Goal: Task Accomplishment & Management: Use online tool/utility

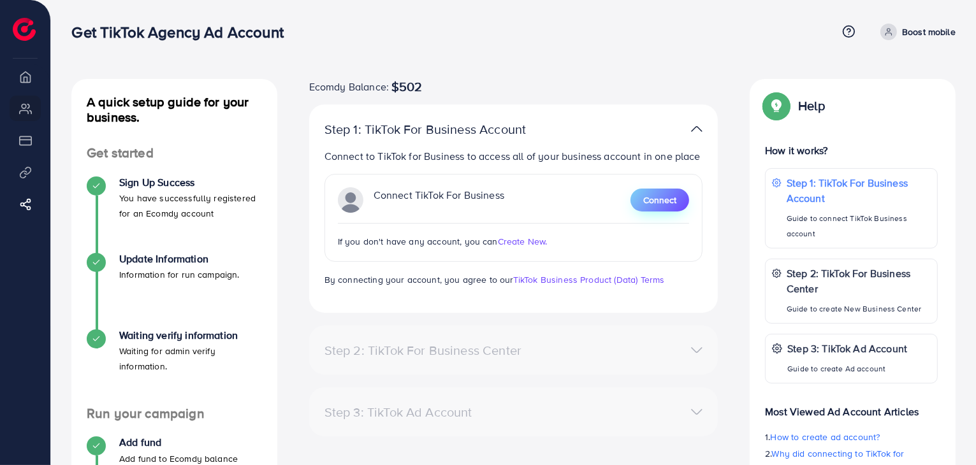
click at [668, 206] on span "Connect" at bounding box center [659, 200] width 33 height 13
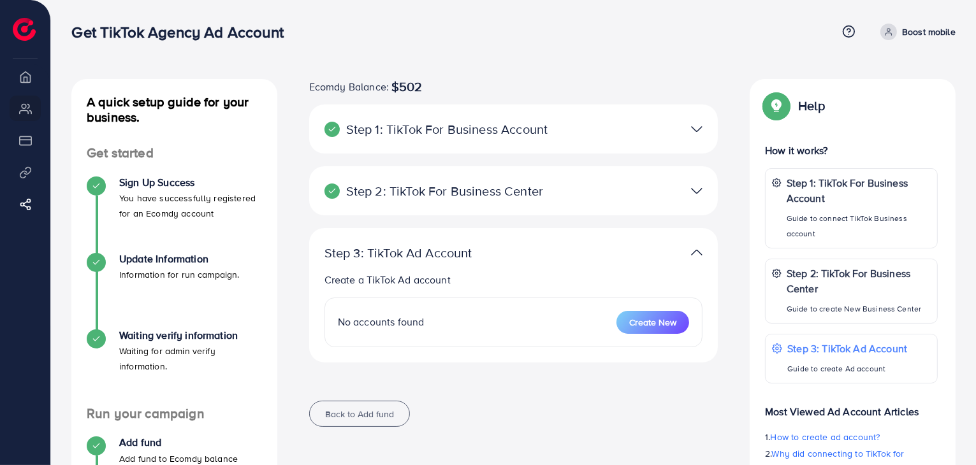
click at [694, 129] on img at bounding box center [696, 129] width 11 height 18
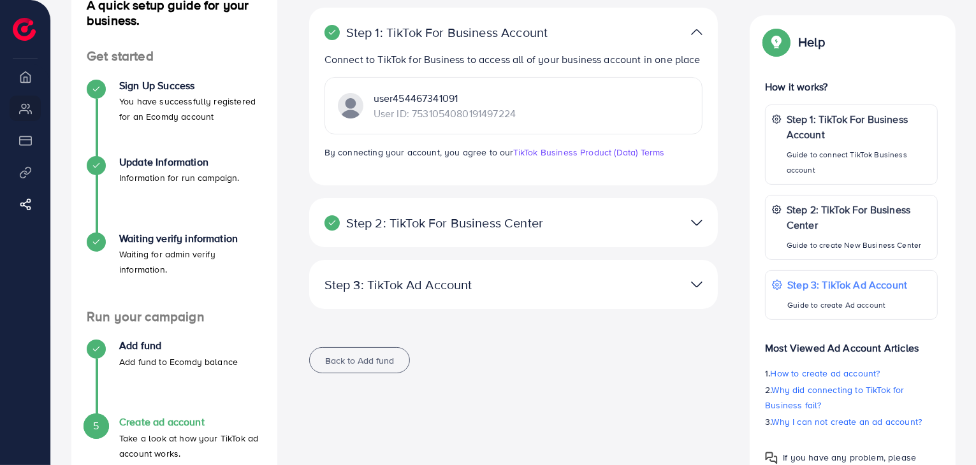
scroll to position [127, 0]
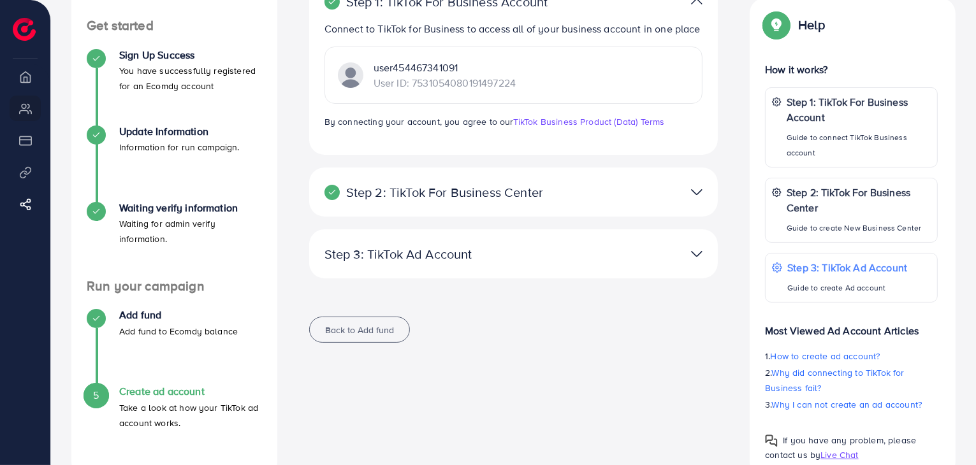
click at [696, 193] on img at bounding box center [696, 192] width 11 height 18
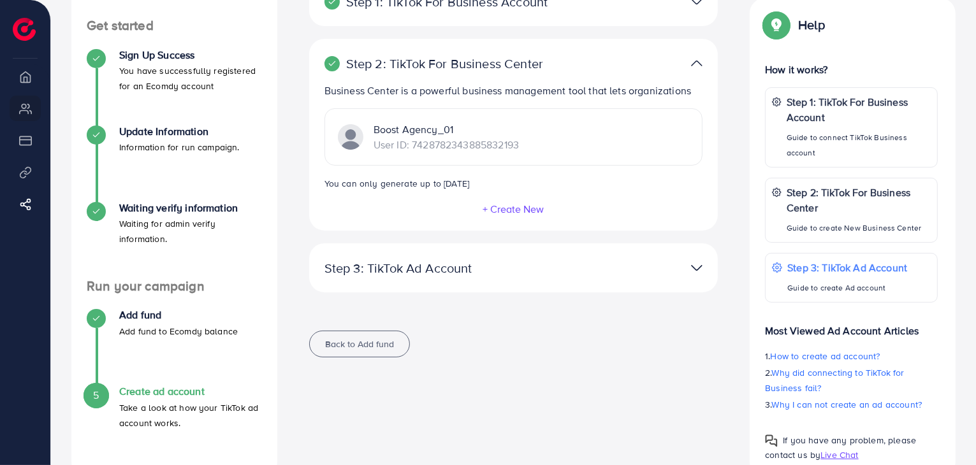
click at [697, 271] on img at bounding box center [696, 268] width 11 height 18
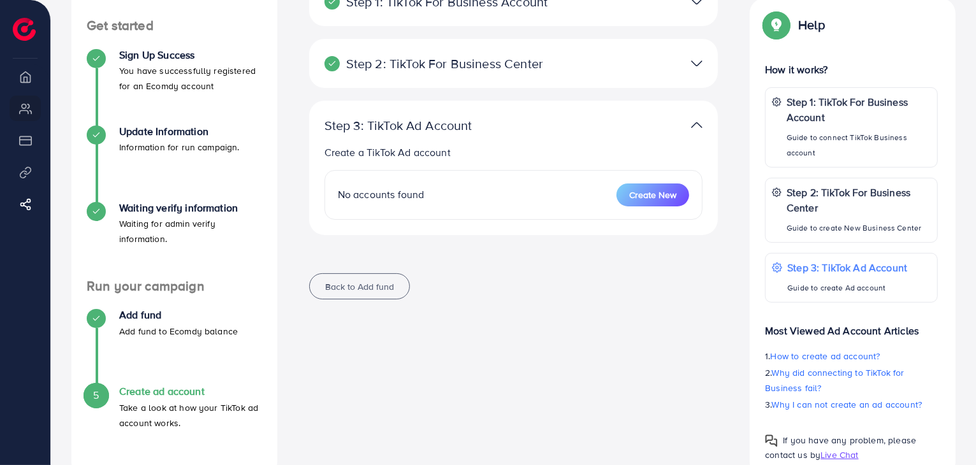
click at [653, 257] on div "Ecomdy Balance: $502 Step 1: TikTok For Business Account Connect to TikTok for …" at bounding box center [514, 133] width 430 height 363
click at [693, 124] on img at bounding box center [696, 125] width 11 height 18
click at [501, 141] on div "Step 3: TikTok Ad Account Create a TikTok Ad account No accounts found Create N…" at bounding box center [513, 168] width 409 height 134
click at [438, 152] on p "Create a TikTok Ad account" at bounding box center [513, 152] width 379 height 15
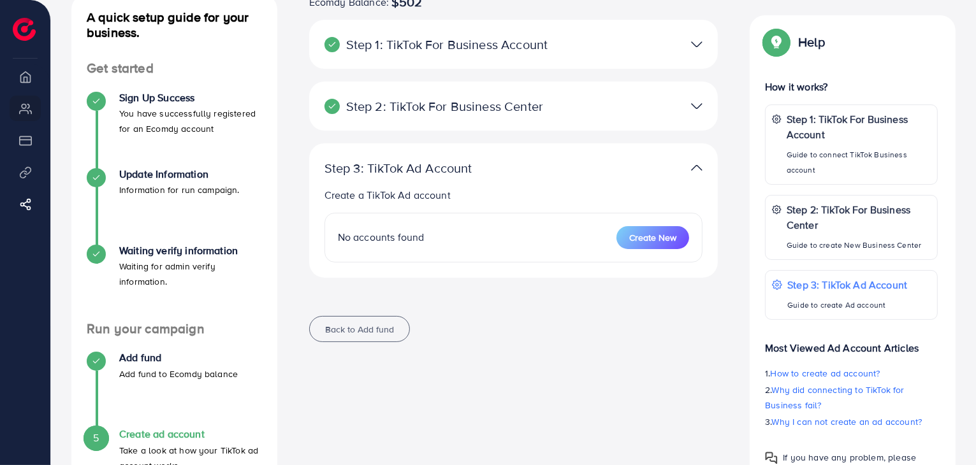
scroll to position [64, 0]
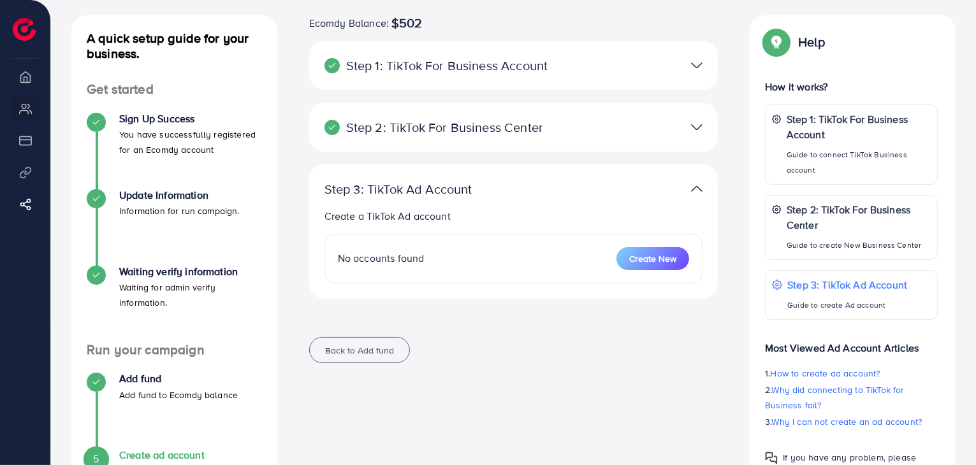
drag, startPoint x: 455, startPoint y: 145, endPoint x: 454, endPoint y: 138, distance: 6.4
click at [455, 144] on div "Step 2: TikTok For Business Center Business Center is a powerful business manag…" at bounding box center [513, 127] width 409 height 49
click at [403, 20] on span "$502" at bounding box center [406, 22] width 31 height 15
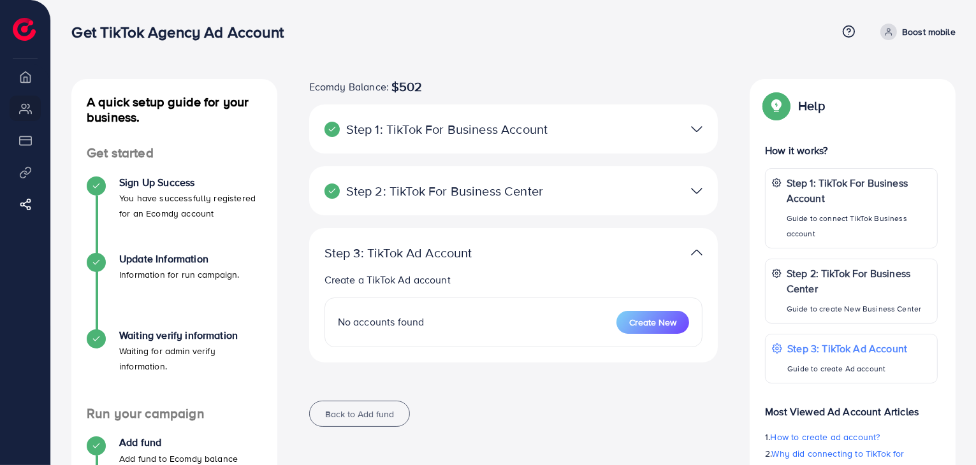
click at [24, 25] on img at bounding box center [24, 29] width 23 height 23
click at [413, 87] on span "$502" at bounding box center [406, 86] width 31 height 15
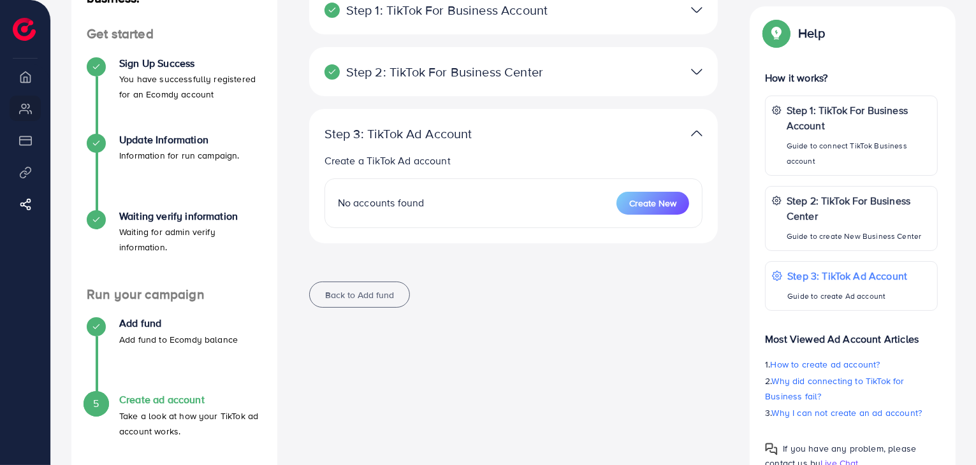
scroll to position [97, 0]
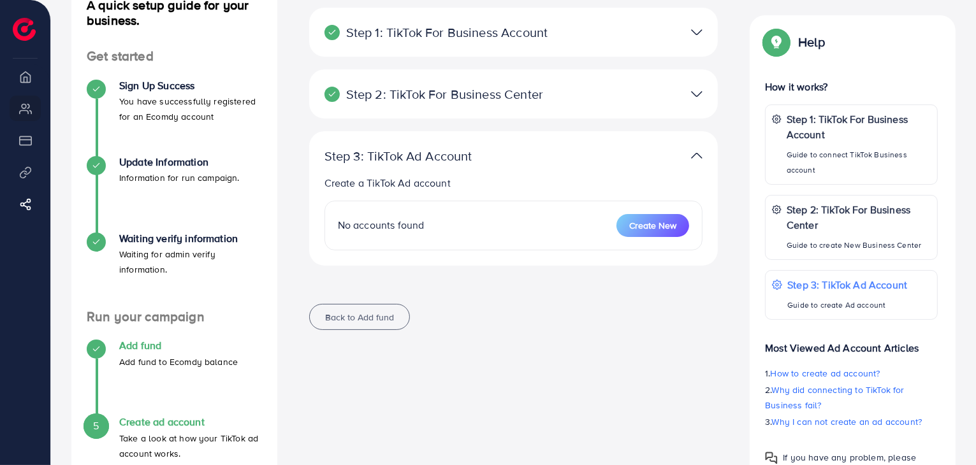
click at [121, 356] on p "Add fund to Ecomdy balance" at bounding box center [178, 361] width 119 height 15
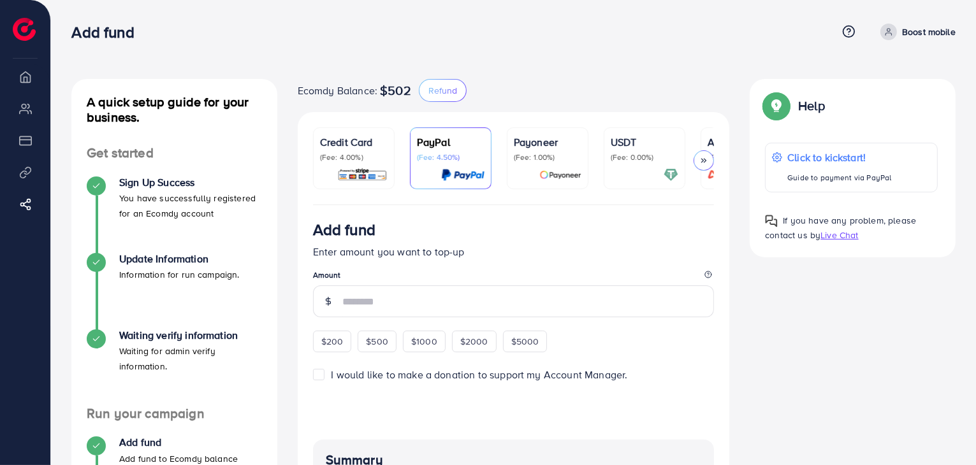
click at [341, 161] on p "(Fee: 4.00%)" at bounding box center [354, 157] width 68 height 10
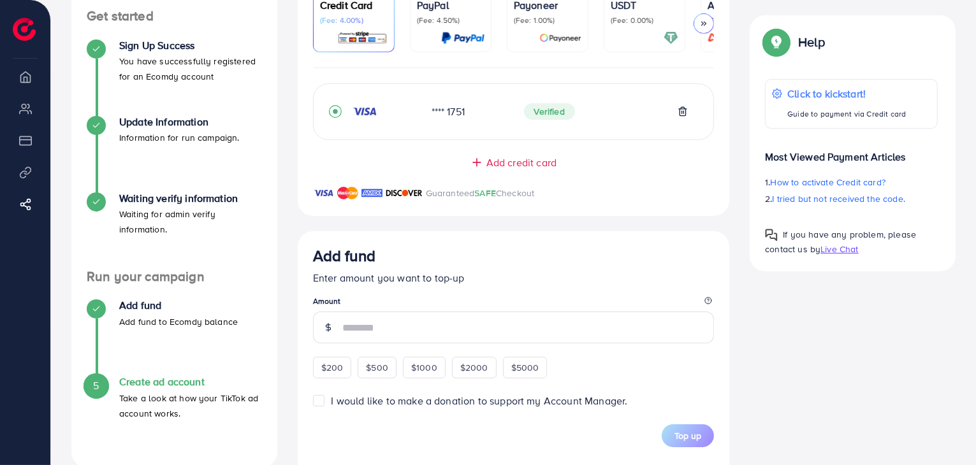
scroll to position [191, 0]
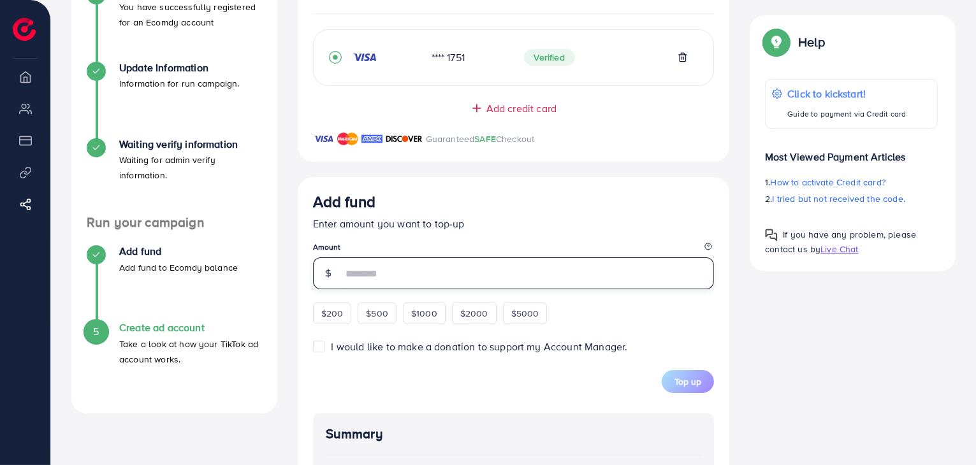
click at [398, 280] on input "number" at bounding box center [528, 273] width 372 height 32
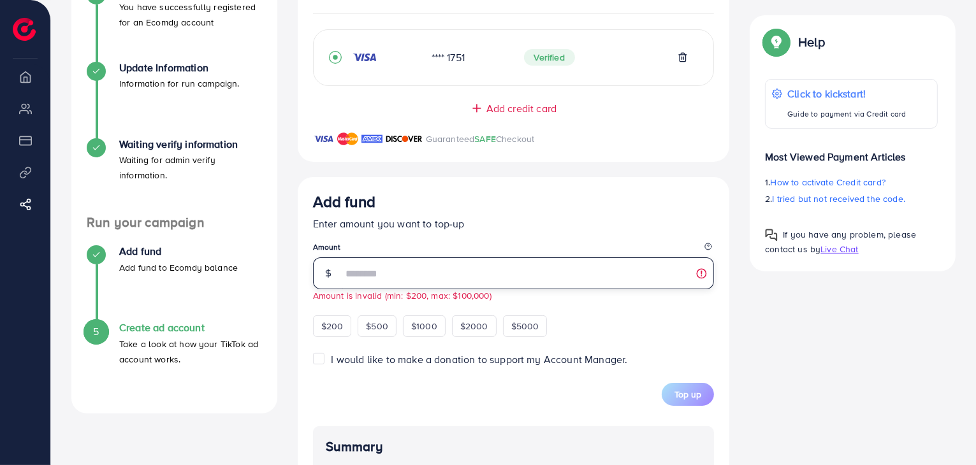
type input "**"
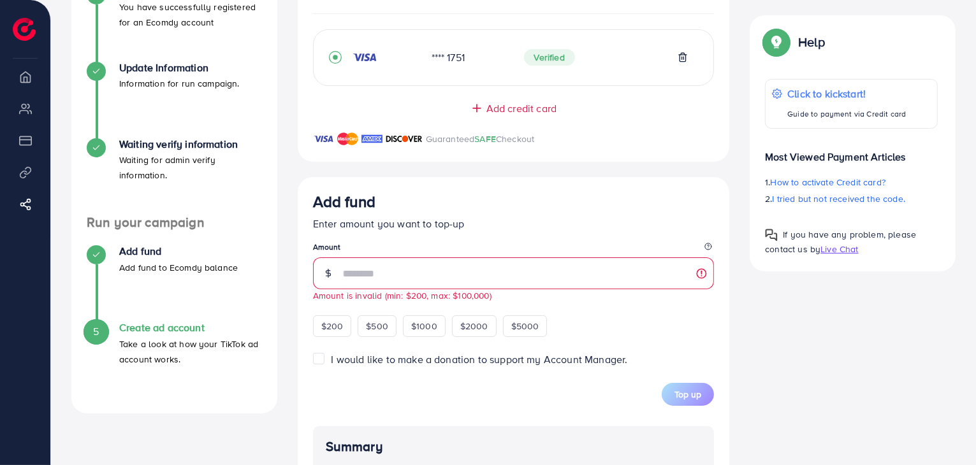
drag, startPoint x: 835, startPoint y: 352, endPoint x: 816, endPoint y: 347, distance: 20.0
click at [834, 352] on div "A quick setup guide for your business. Get started Sign Up Success You have suc…" at bounding box center [513, 298] width 904 height 821
click at [331, 365] on label "I would like to make a donation to support my Account Manager." at bounding box center [479, 359] width 296 height 15
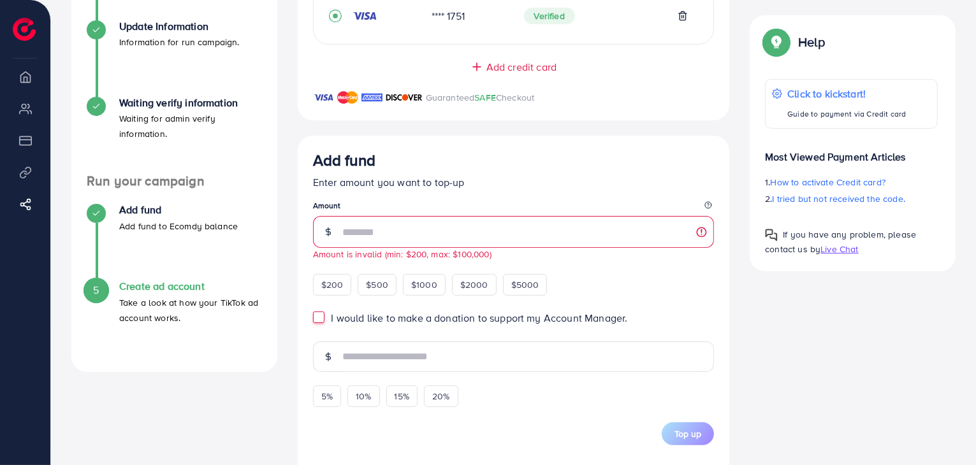
scroll to position [255, 0]
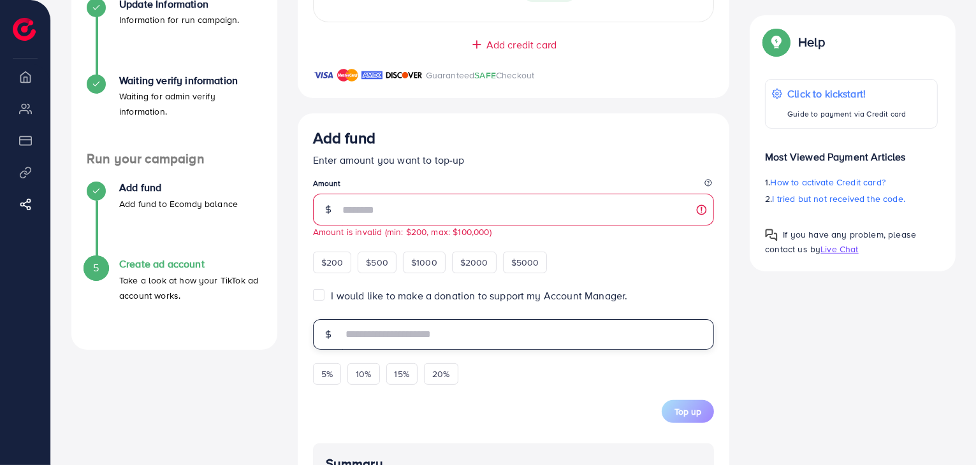
click at [398, 340] on input "text" at bounding box center [528, 334] width 372 height 31
type input "**"
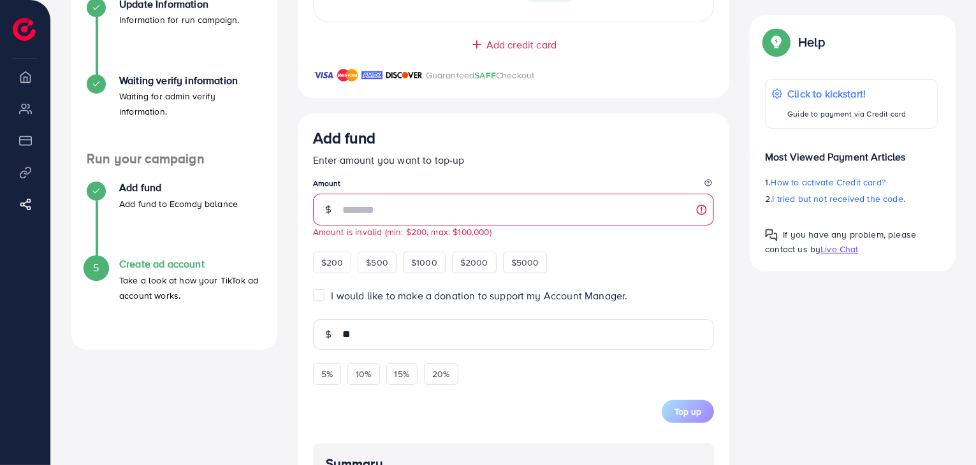
click at [858, 363] on div "A quick setup guide for your business. Get started Sign Up Success You have suc…" at bounding box center [513, 287] width 904 height 927
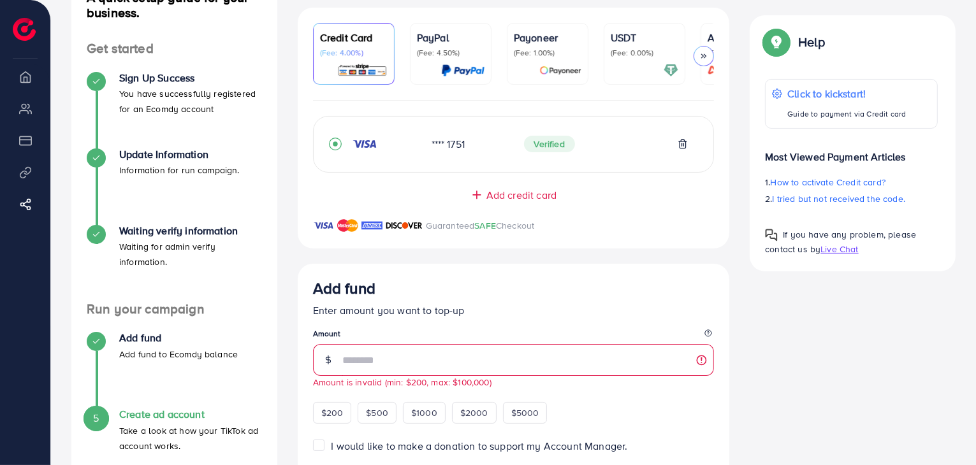
scroll to position [191, 0]
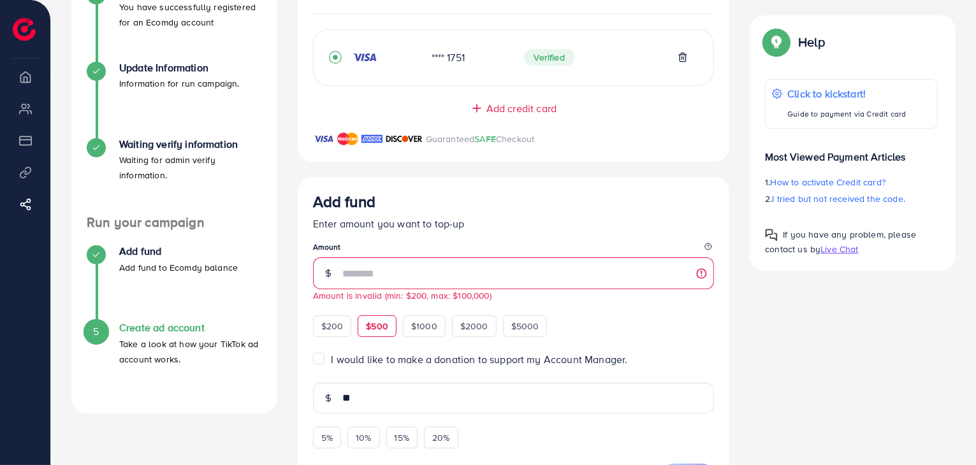
click at [386, 332] on span "$500" at bounding box center [377, 326] width 22 height 13
type input "***"
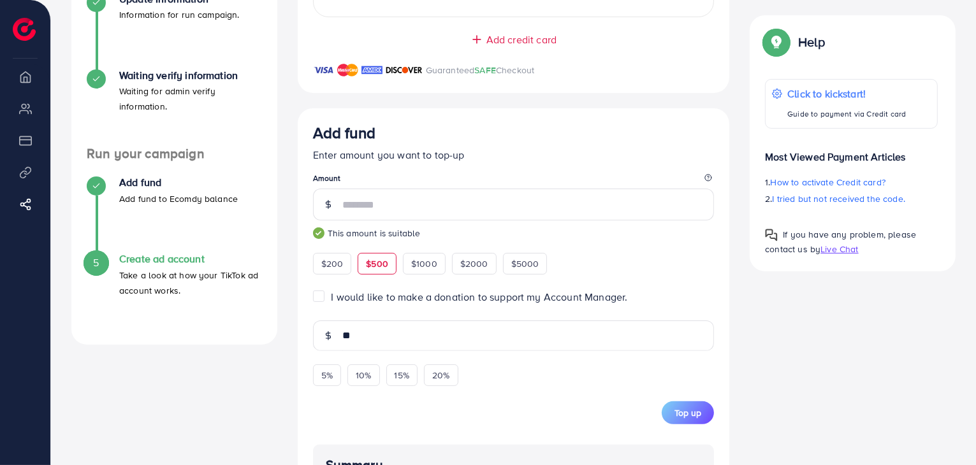
scroll to position [314, 0]
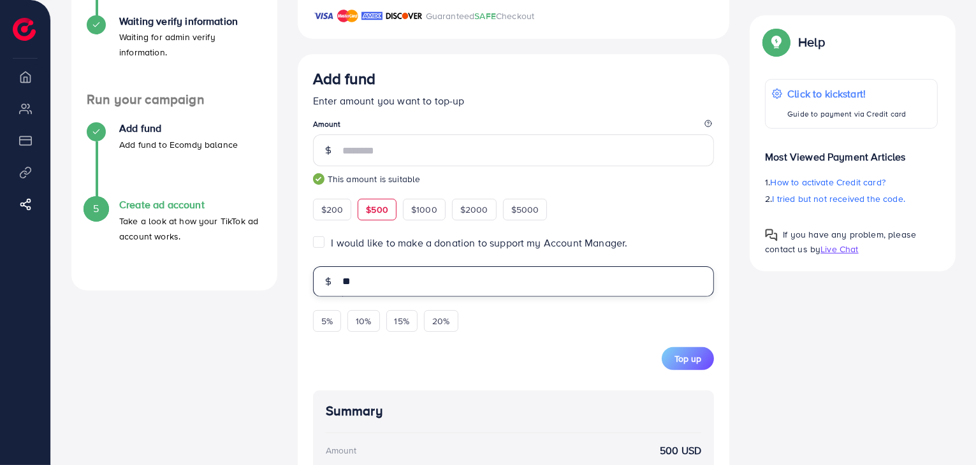
click at [368, 285] on input "**" at bounding box center [528, 281] width 372 height 31
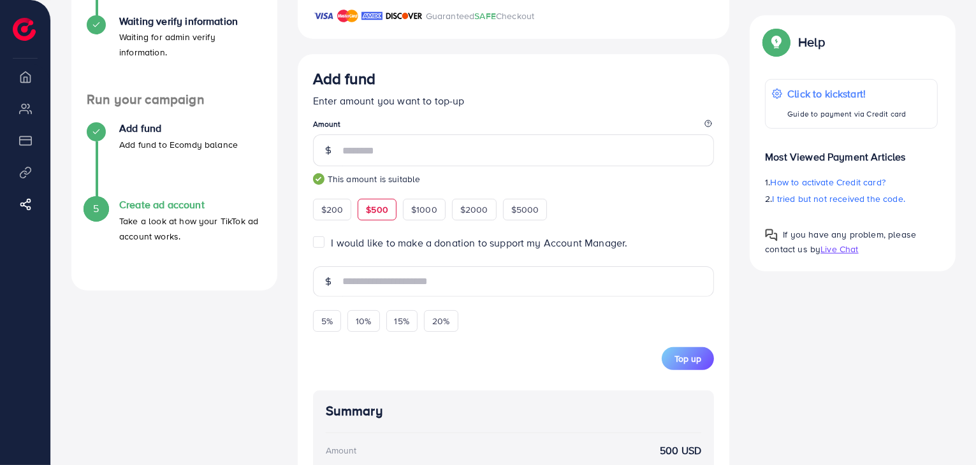
click at [782, 361] on div "A quick setup guide for your business. Get started Sign Up Success You have suc…" at bounding box center [513, 231] width 904 height 933
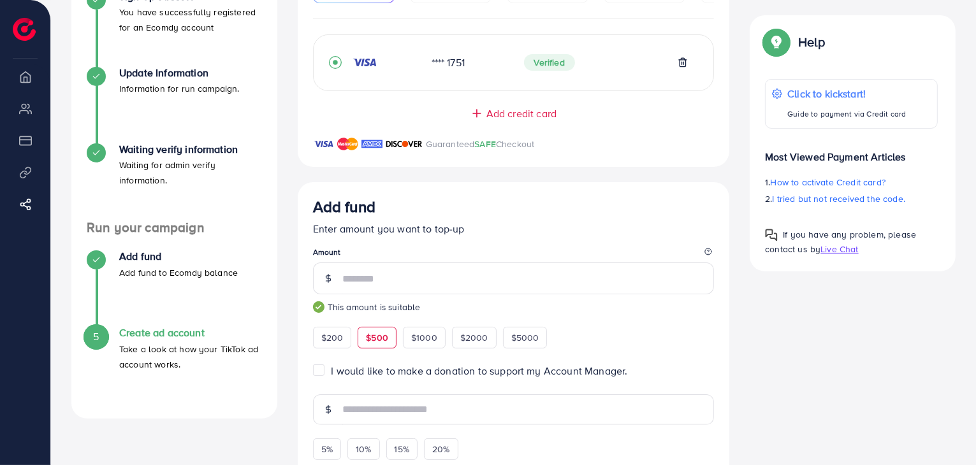
scroll to position [191, 0]
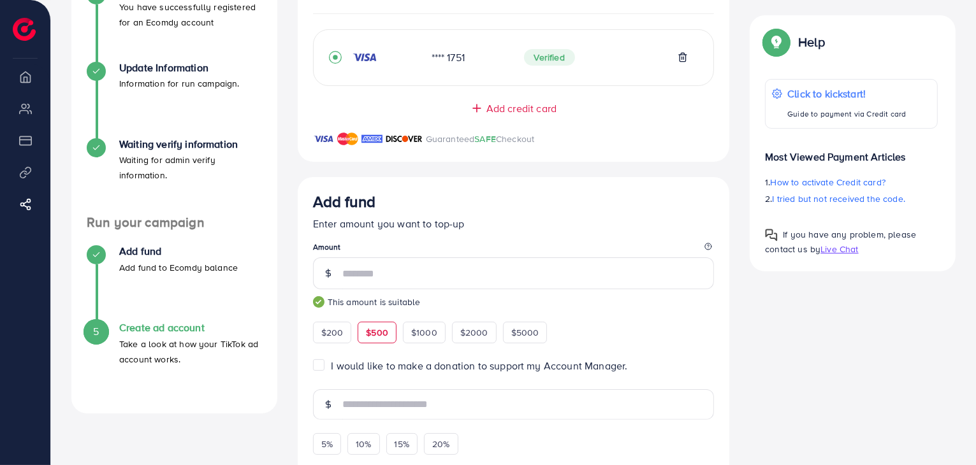
click at [163, 344] on p "Take a look at how your TikTok ad account works." at bounding box center [190, 352] width 143 height 31
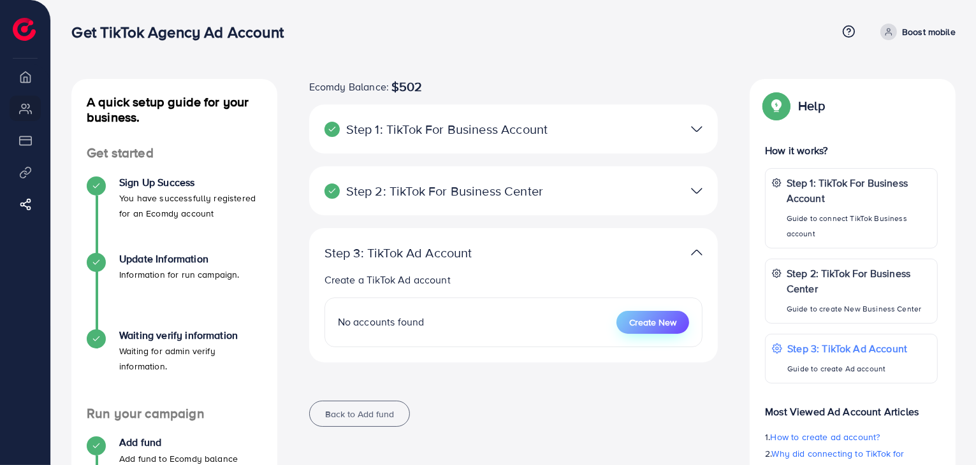
click at [660, 322] on span "Create New" at bounding box center [652, 322] width 47 height 13
select select
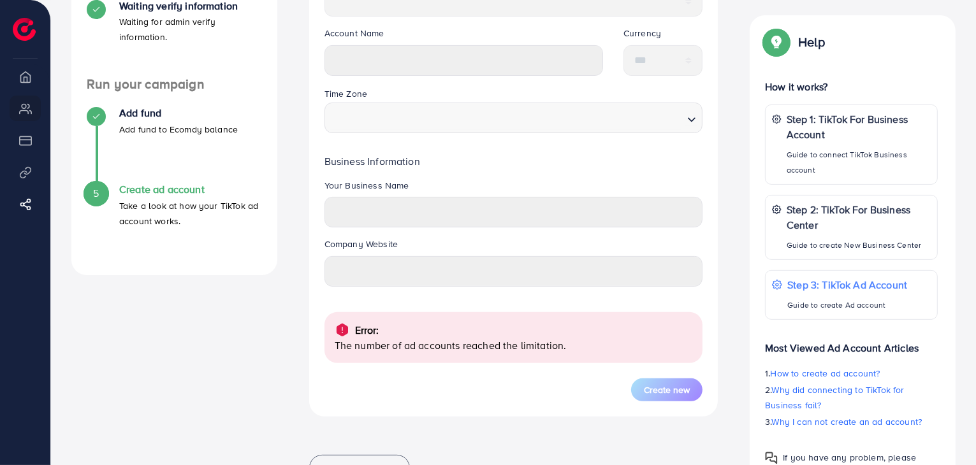
scroll to position [254, 0]
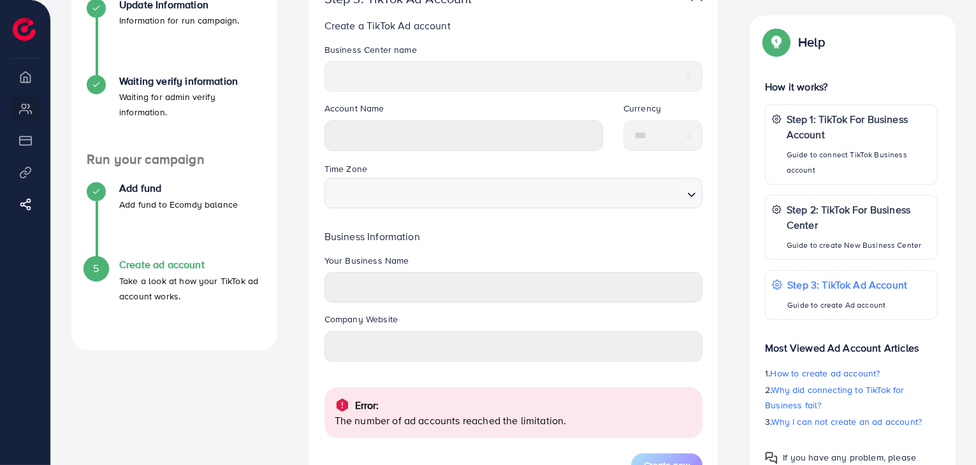
click at [374, 179] on div "Search for option" at bounding box center [506, 192] width 355 height 26
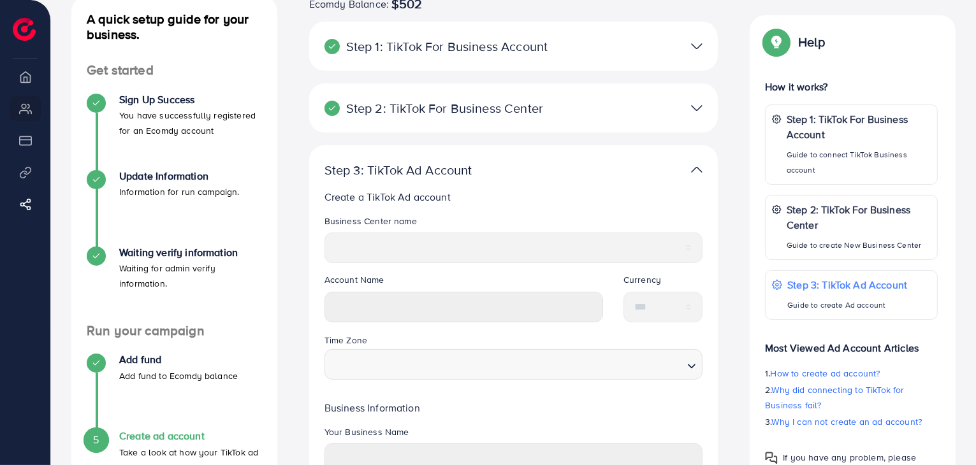
scroll to position [0, 0]
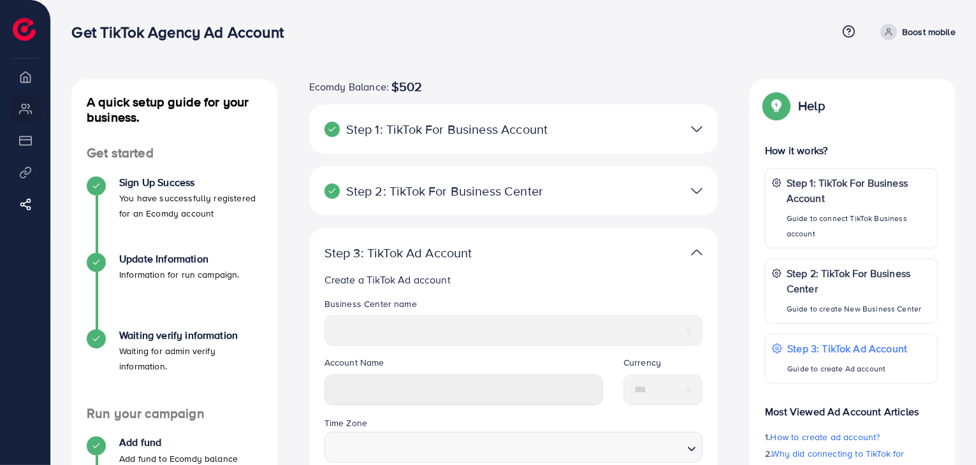
click at [689, 192] on div at bounding box center [646, 191] width 133 height 18
click at [367, 273] on p "Create a TikTok Ad account" at bounding box center [513, 279] width 379 height 15
click at [692, 131] on img at bounding box center [696, 129] width 11 height 18
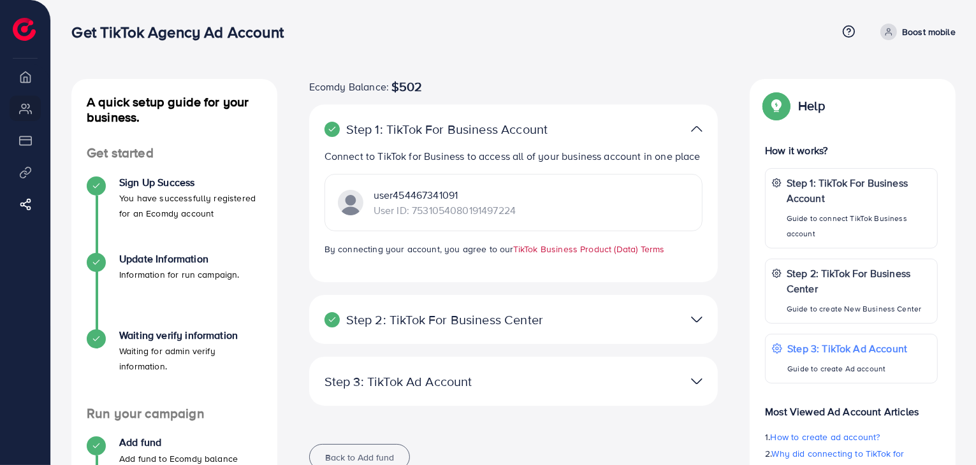
click at [581, 252] on link "TikTok Business Product (Data) Terms" at bounding box center [589, 249] width 152 height 13
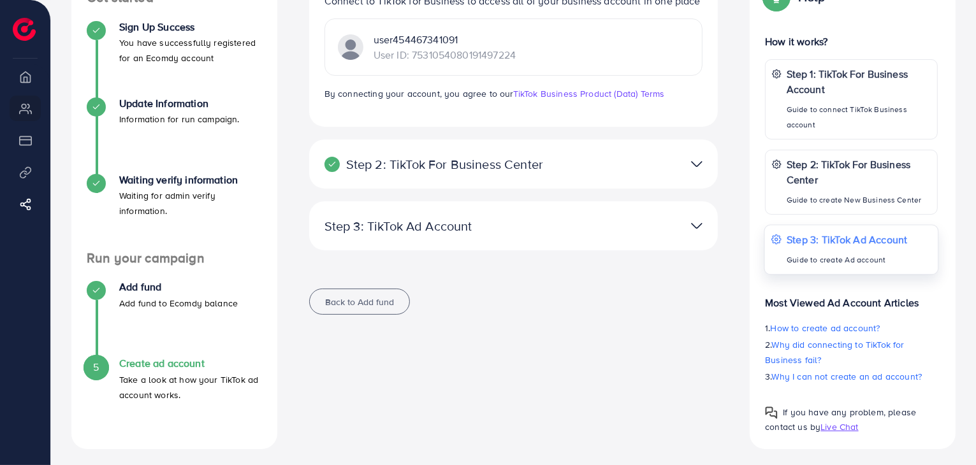
scroll to position [161, 0]
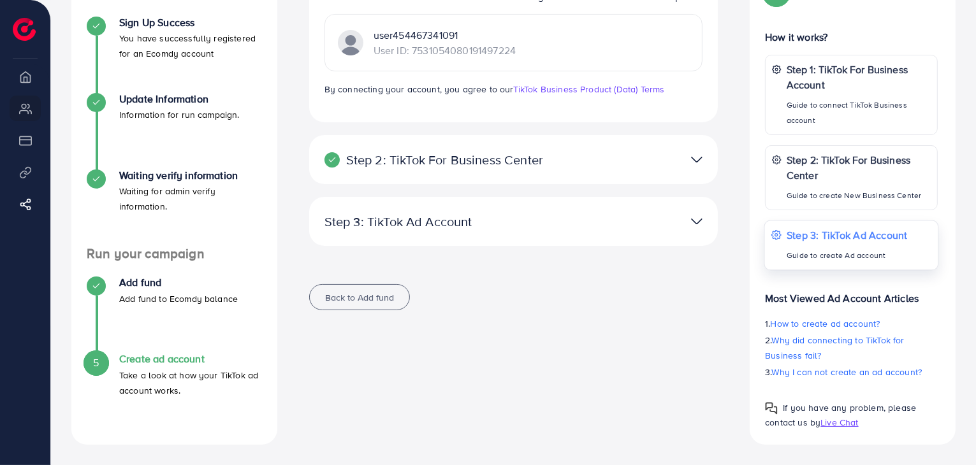
click at [880, 235] on p "Step 3: TikTok Ad Account" at bounding box center [846, 235] width 121 height 15
click at [808, 80] on p "Step 1: TikTok For Business Account" at bounding box center [858, 76] width 145 height 31
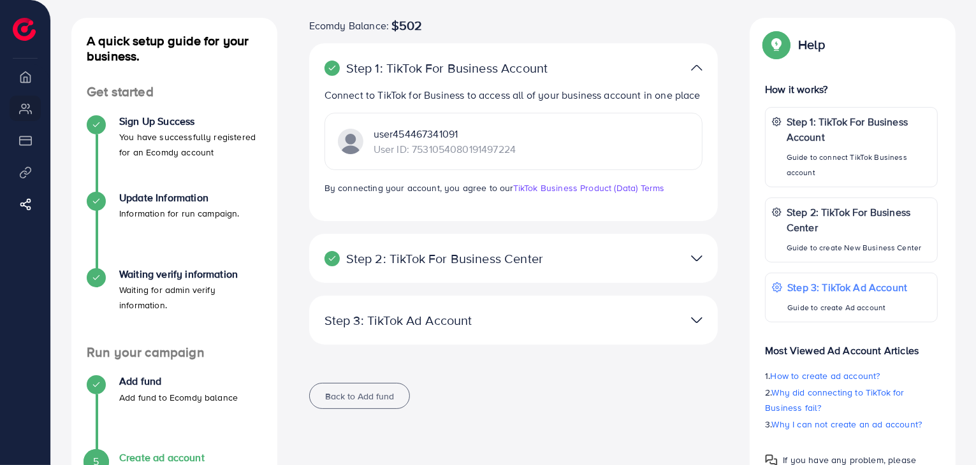
scroll to position [0, 0]
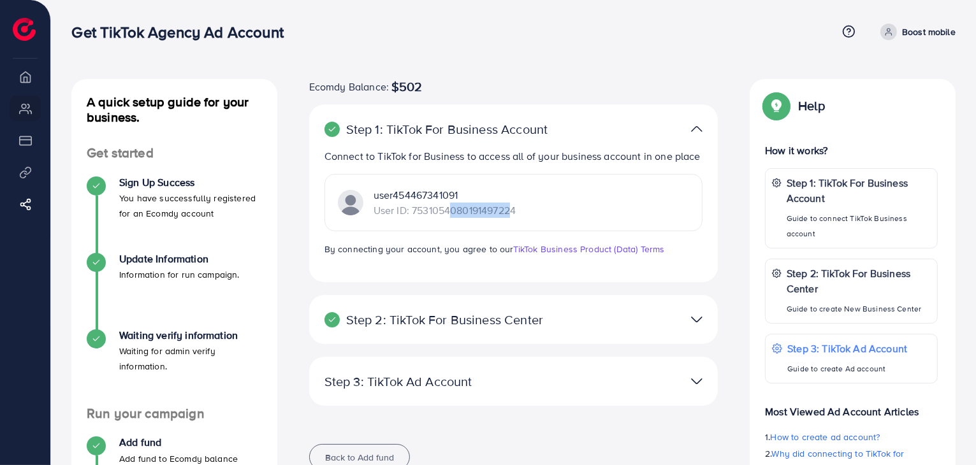
drag, startPoint x: 448, startPoint y: 205, endPoint x: 505, endPoint y: 204, distance: 57.4
click at [505, 204] on p "User ID: 7531054080191497224" at bounding box center [444, 210] width 142 height 15
click at [440, 115] on div "Step 1: TikTok For Business Account Connect to TikTok for Business to access al…" at bounding box center [513, 194] width 409 height 178
click at [415, 81] on span "$502" at bounding box center [406, 86] width 31 height 15
click at [151, 113] on h4 "A quick setup guide for your business." at bounding box center [174, 109] width 206 height 31
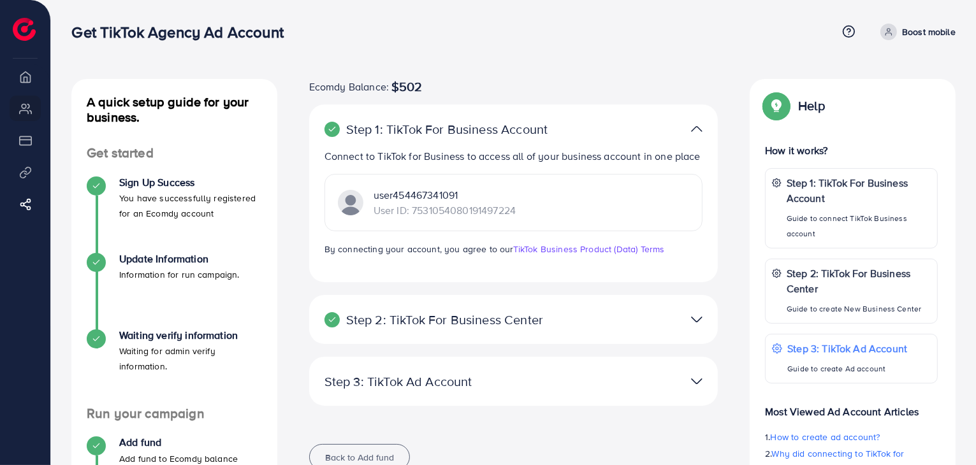
drag, startPoint x: 149, startPoint y: 108, endPoint x: 89, endPoint y: 48, distance: 84.7
click at [145, 105] on h4 "A quick setup guide for your business." at bounding box center [174, 109] width 206 height 31
click at [25, 26] on img at bounding box center [24, 29] width 23 height 23
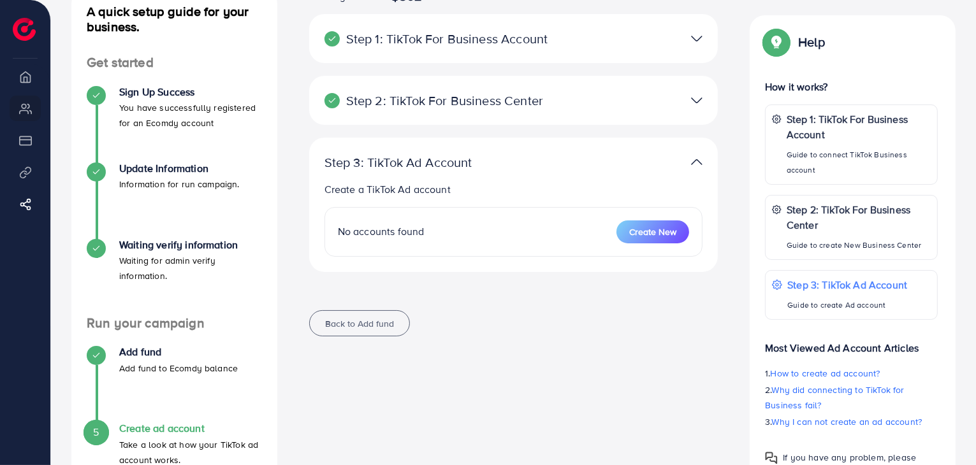
scroll to position [161, 0]
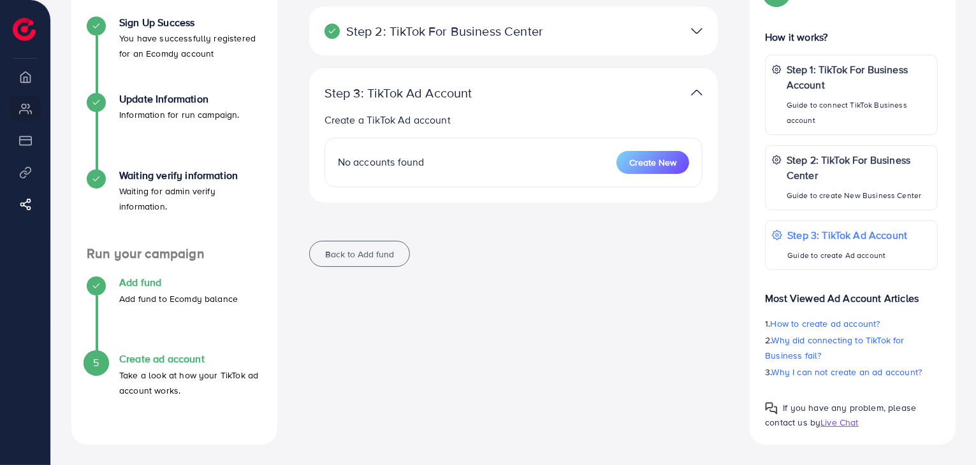
click at [177, 291] on p "Add fund to Ecomdy balance" at bounding box center [178, 298] width 119 height 15
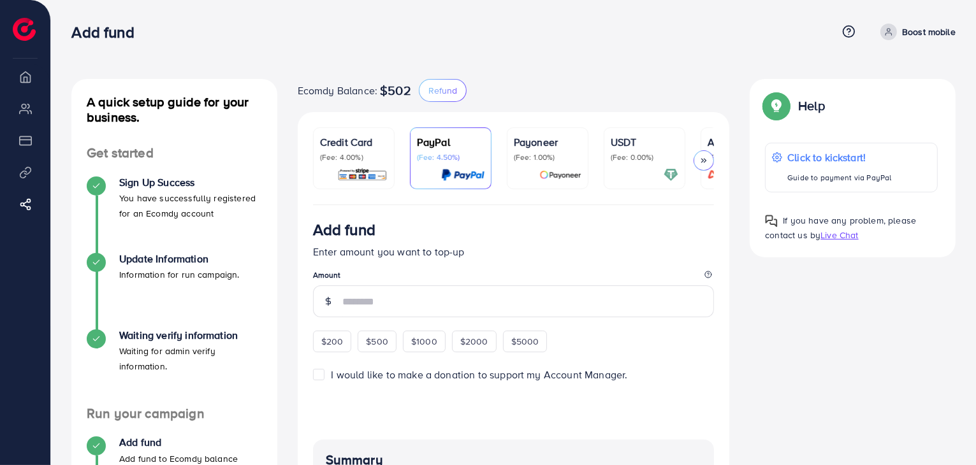
click at [331, 152] on p "(Fee: 4.00%)" at bounding box center [354, 157] width 68 height 10
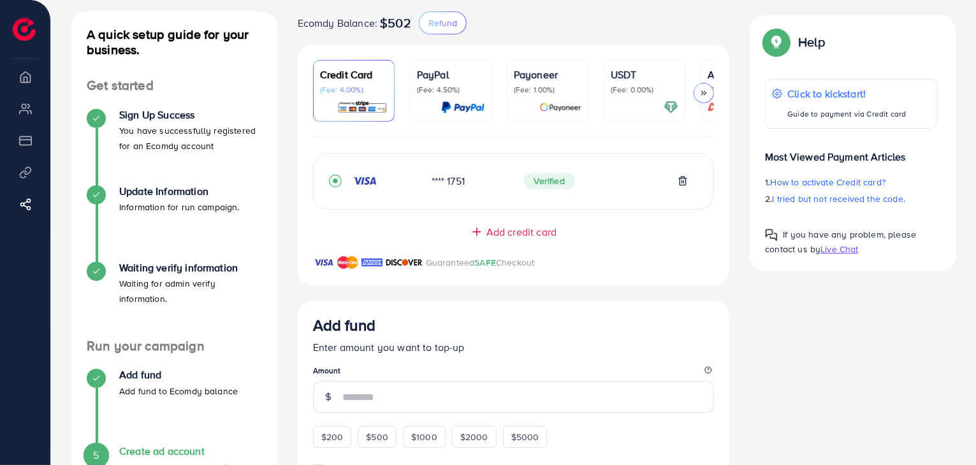
scroll to position [255, 0]
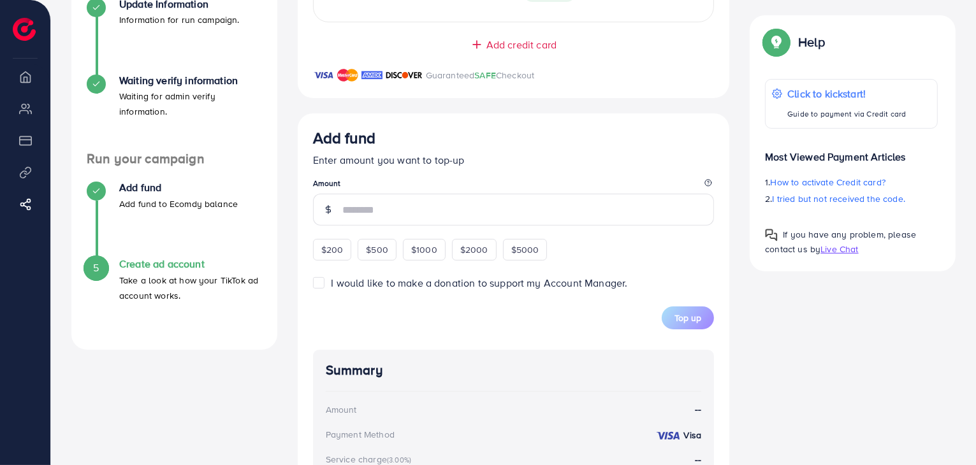
click at [331, 282] on label "I would like to make a donation to support my Account Manager." at bounding box center [479, 283] width 296 height 15
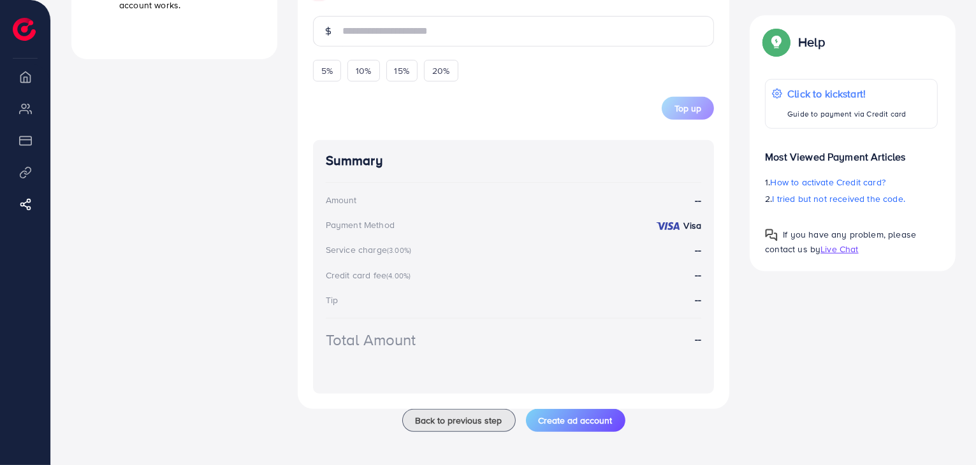
scroll to position [550, 0]
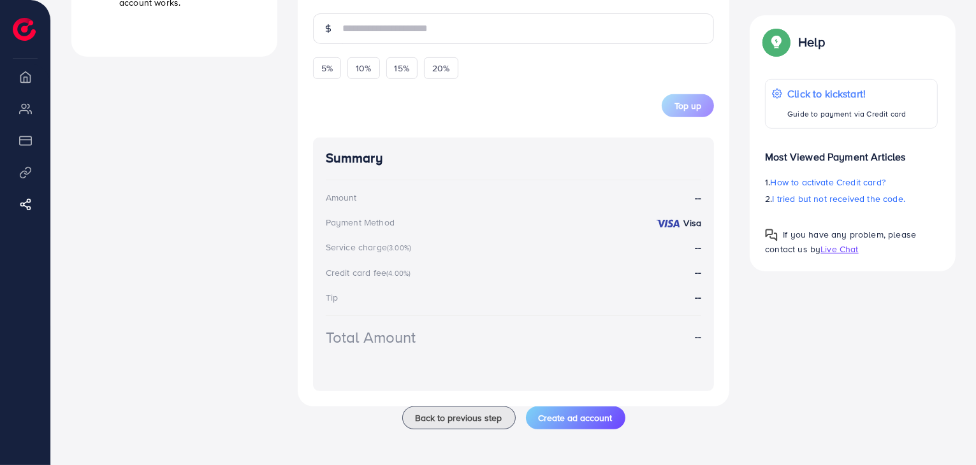
drag, startPoint x: 344, startPoint y: 299, endPoint x: 312, endPoint y: 194, distance: 109.5
click at [312, 194] on div "Add fund Enter amount you want to top-up Amount $200 $500 $1000 $2000 $5000 I w…" at bounding box center [514, 113] width 432 height 586
drag, startPoint x: 326, startPoint y: 247, endPoint x: 414, endPoint y: 247, distance: 88.6
click at [414, 247] on div "Service charge (3.00%)" at bounding box center [370, 247] width 89 height 13
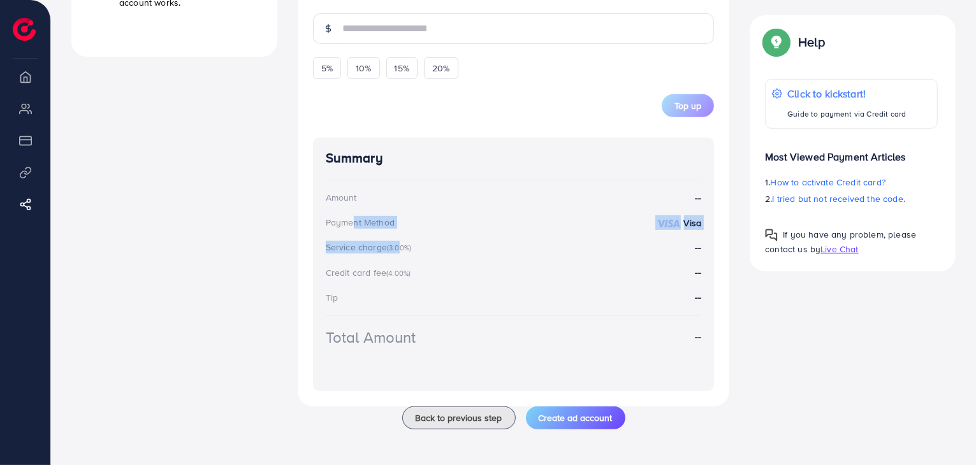
drag, startPoint x: 347, startPoint y: 227, endPoint x: 398, endPoint y: 231, distance: 51.2
click at [398, 231] on div "Summary Amount -- Payment Method Visa Service charge (3.00%) -- Credit card fee…" at bounding box center [514, 265] width 402 height 254
click at [454, 248] on div "Service charge (3.00%) --" at bounding box center [514, 247] width 376 height 15
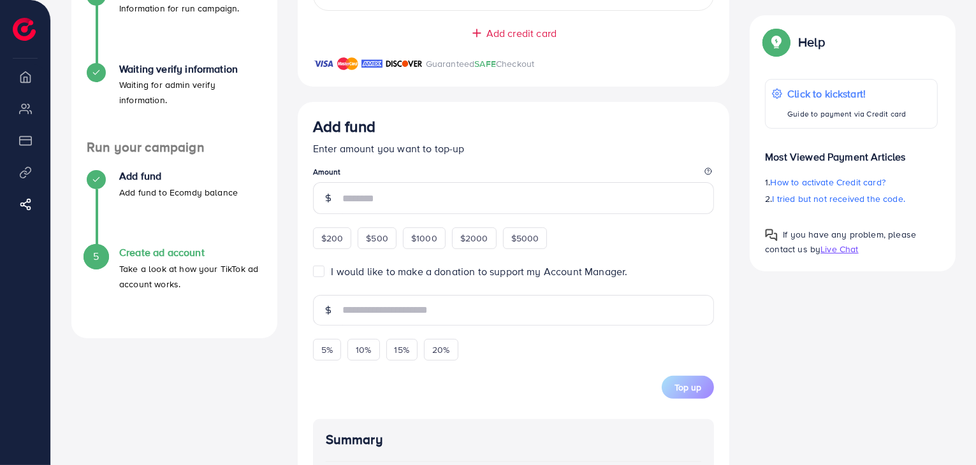
scroll to position [168, 0]
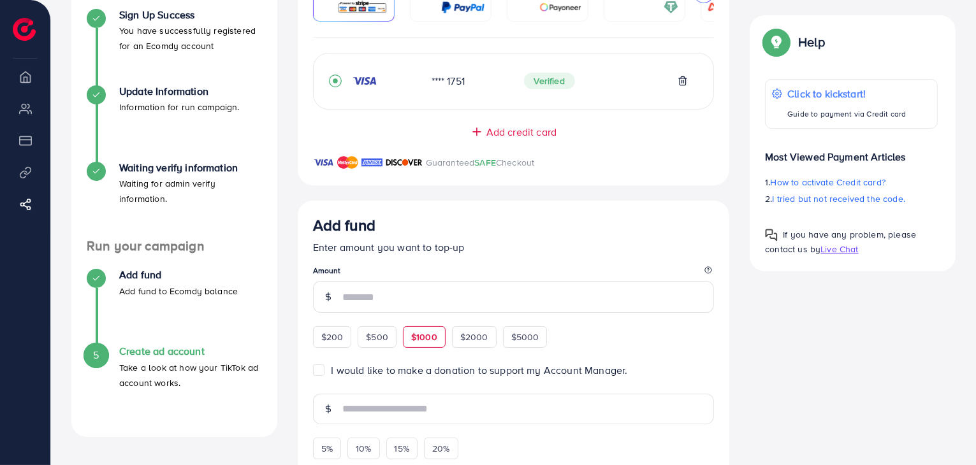
click at [423, 330] on div "$1000" at bounding box center [424, 337] width 43 height 22
type input "****"
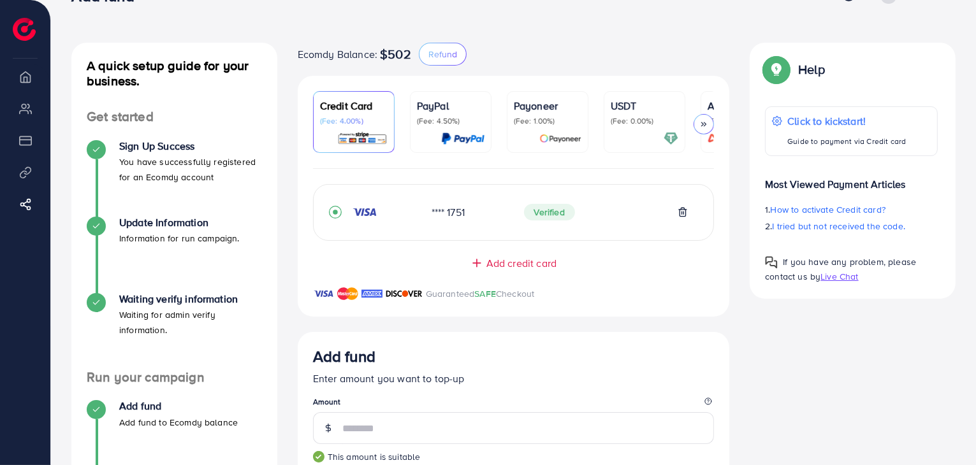
scroll to position [0, 0]
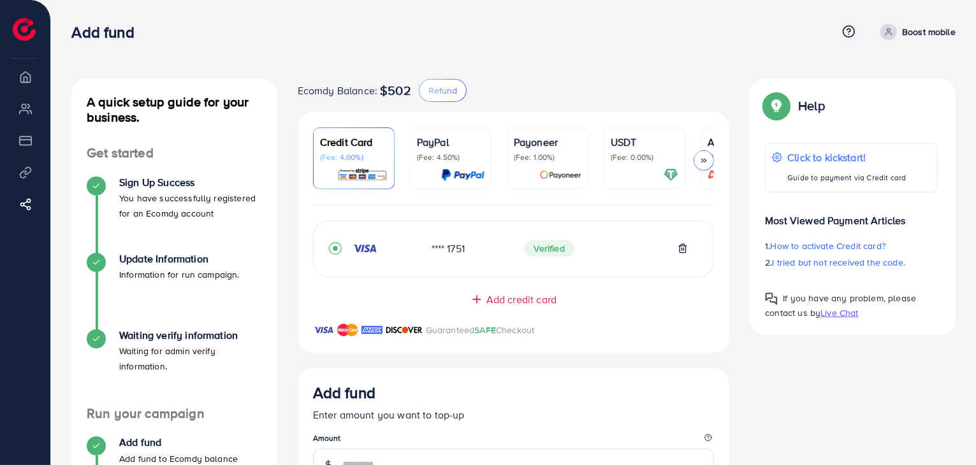
click at [18, 33] on img at bounding box center [24, 29] width 23 height 23
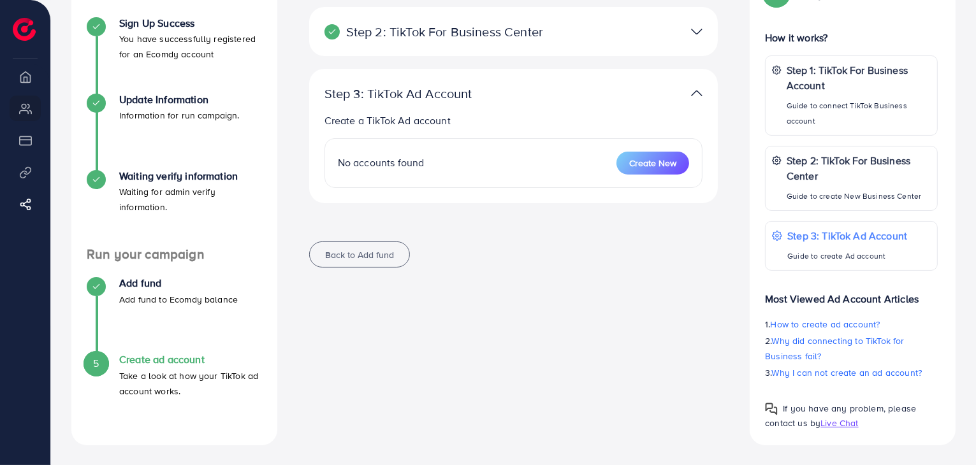
scroll to position [161, 0]
click at [655, 164] on span "Create New" at bounding box center [652, 162] width 47 height 13
select select
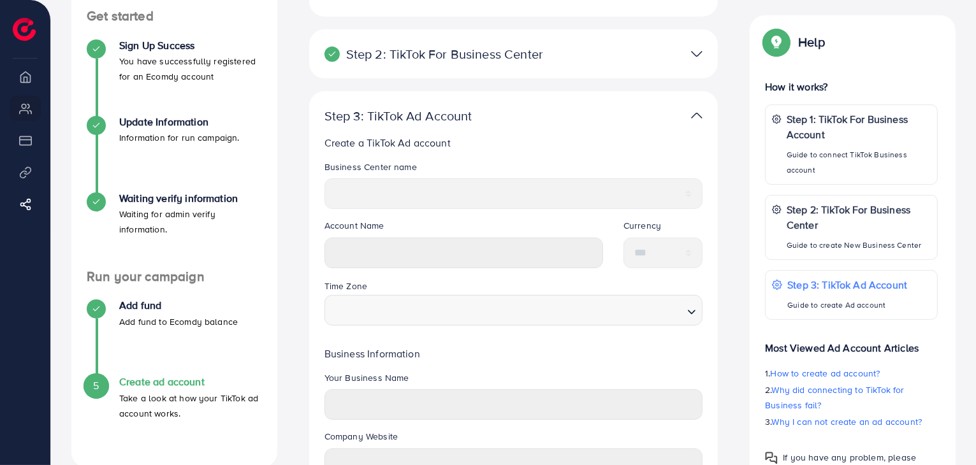
scroll to position [63, 0]
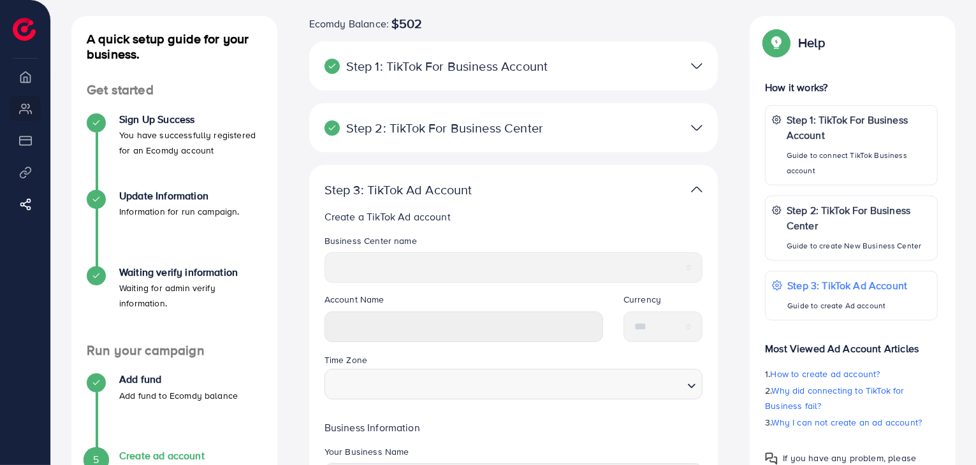
drag, startPoint x: 388, startPoint y: 25, endPoint x: 428, endPoint y: 31, distance: 40.7
click at [428, 31] on div "**********" at bounding box center [514, 389] width 430 height 747
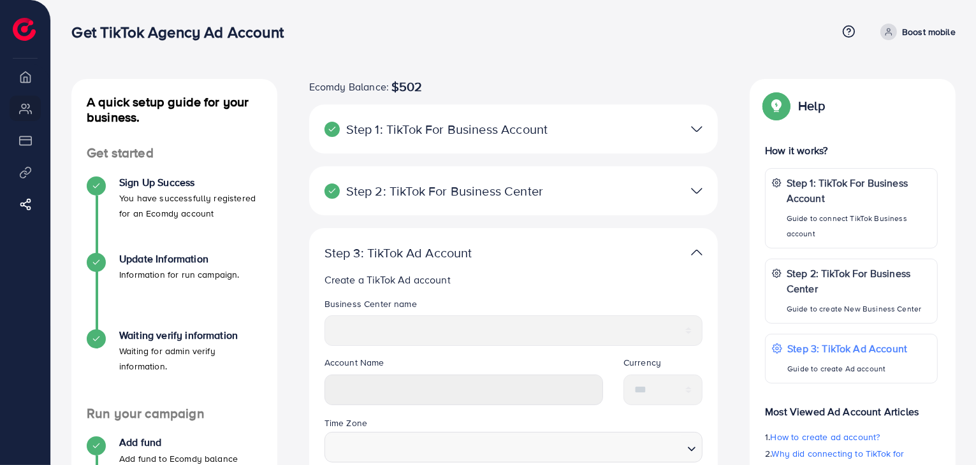
scroll to position [0, 0]
